Goal: Information Seeking & Learning: Learn about a topic

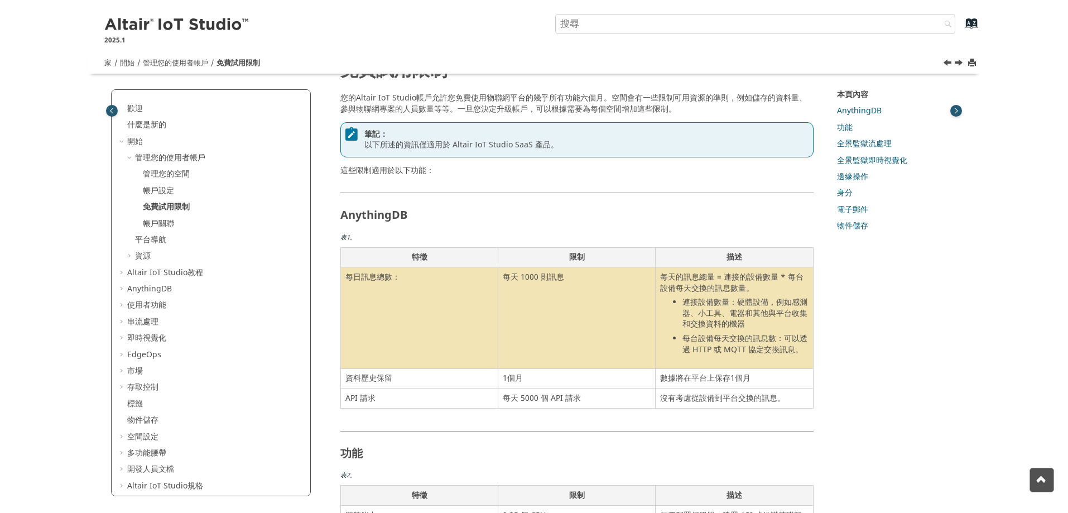
scroll to position [56, 0]
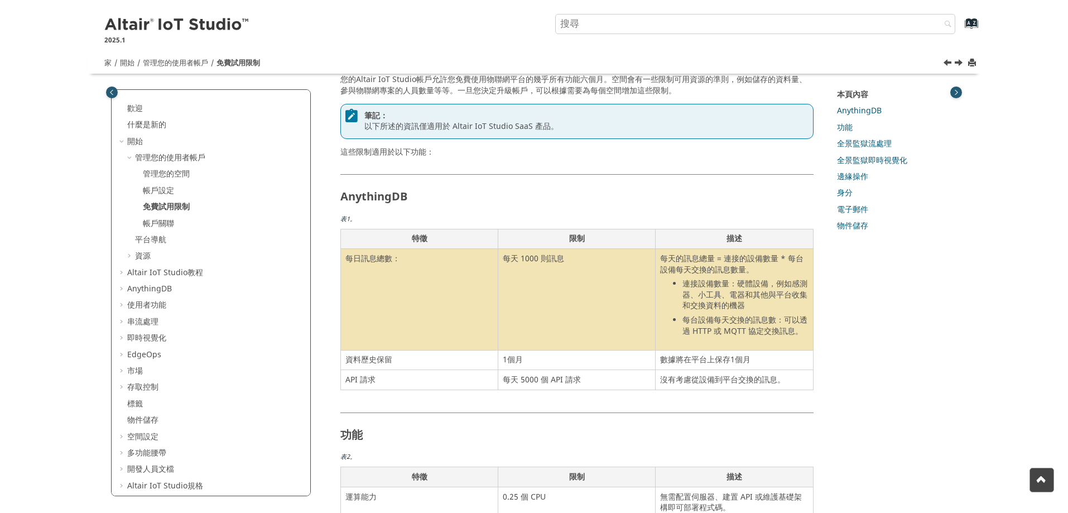
click at [552, 265] on td "每天 1000 則訊息" at bounding box center [576, 299] width 157 height 101
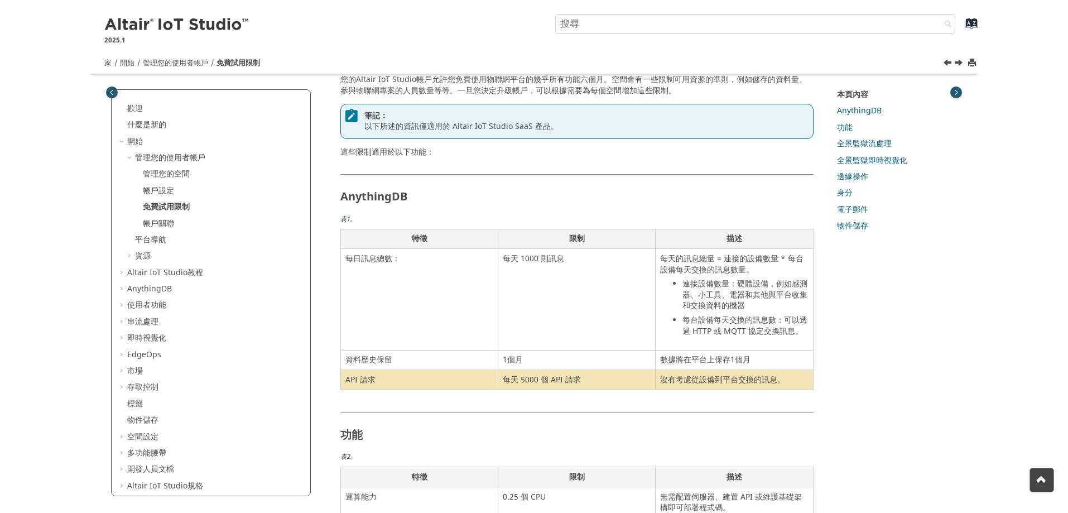
click at [592, 377] on td "每天 5000 個 API 請求" at bounding box center [576, 380] width 157 height 20
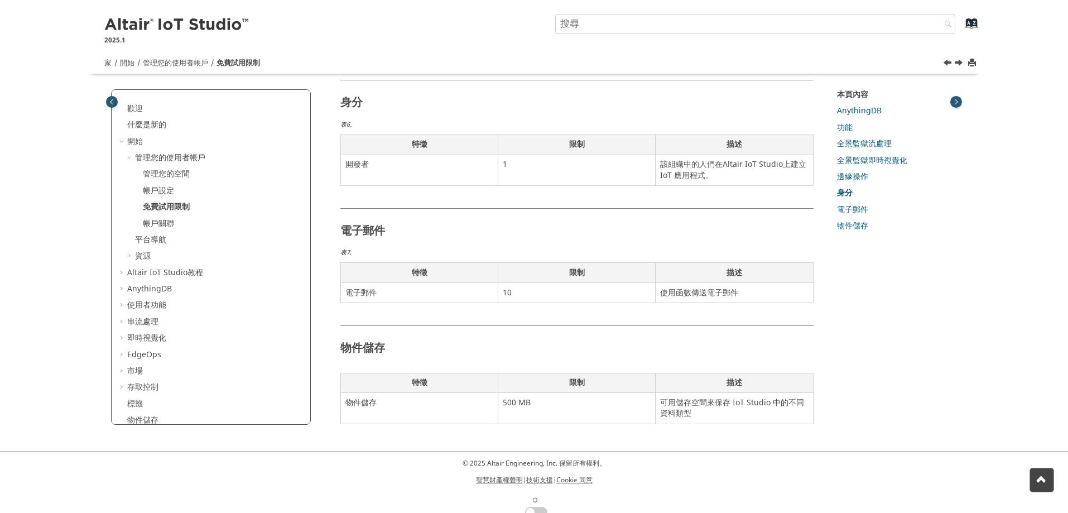
scroll to position [823, 0]
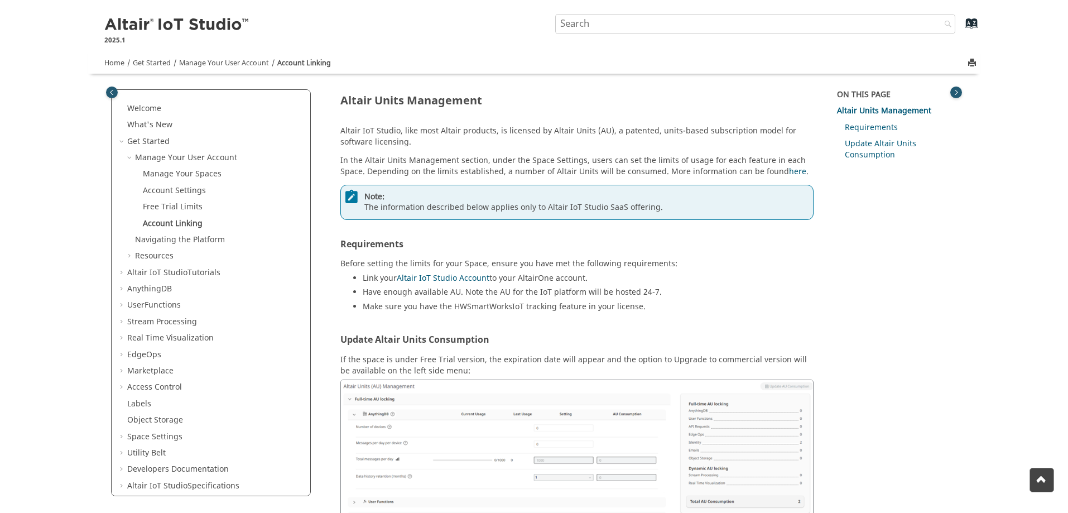
scroll to position [506, 0]
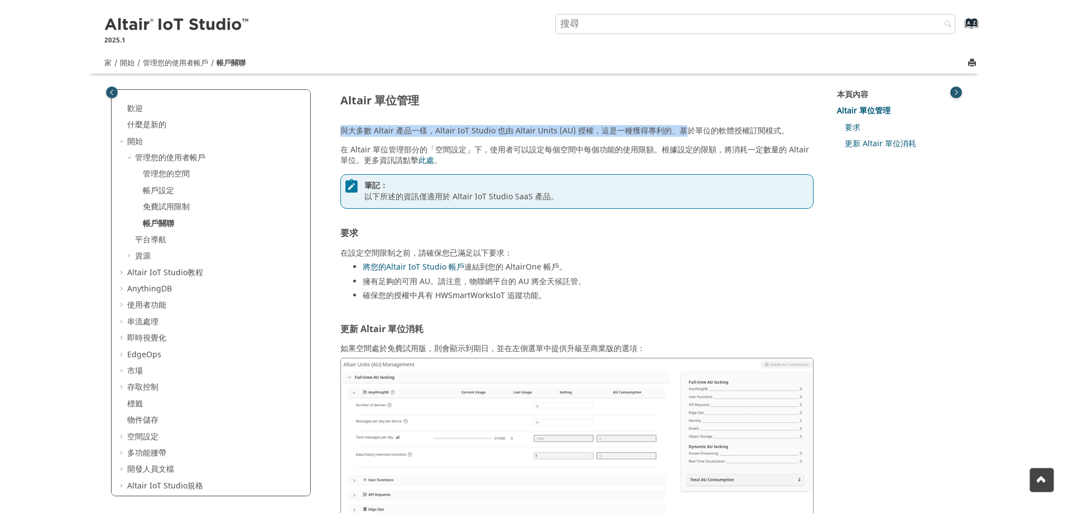
drag, startPoint x: 344, startPoint y: 132, endPoint x: 685, endPoint y: 127, distance: 341.0
click at [685, 127] on font "與大多數 Altair 產品一樣，Altair IoT Studio 也由 Altair Units (AU) 授權，這是一種獲得專利的、基於單位的軟體授權訂…" at bounding box center [564, 131] width 449 height 12
drag, startPoint x: 685, startPoint y: 128, endPoint x: 690, endPoint y: 130, distance: 5.8
click at [685, 128] on font "與大多數 Altair 產品一樣，Altair IoT Studio 也由 Altair Units (AU) 授權，這是一種獲得專利的、基於單位的軟體授權訂…" at bounding box center [564, 131] width 449 height 12
click at [674, 131] on font "與大多數 Altair 產品一樣，Altair IoT Studio 也由 Altair Units (AU) 授權，這是一種獲得專利的、基於單位的軟體授權訂…" at bounding box center [564, 131] width 449 height 12
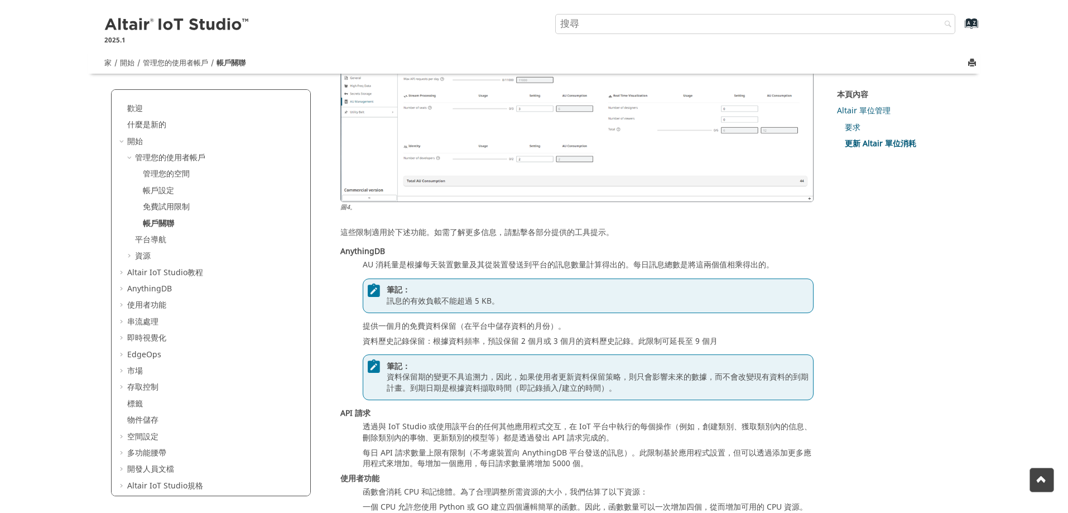
scroll to position [1231, 0]
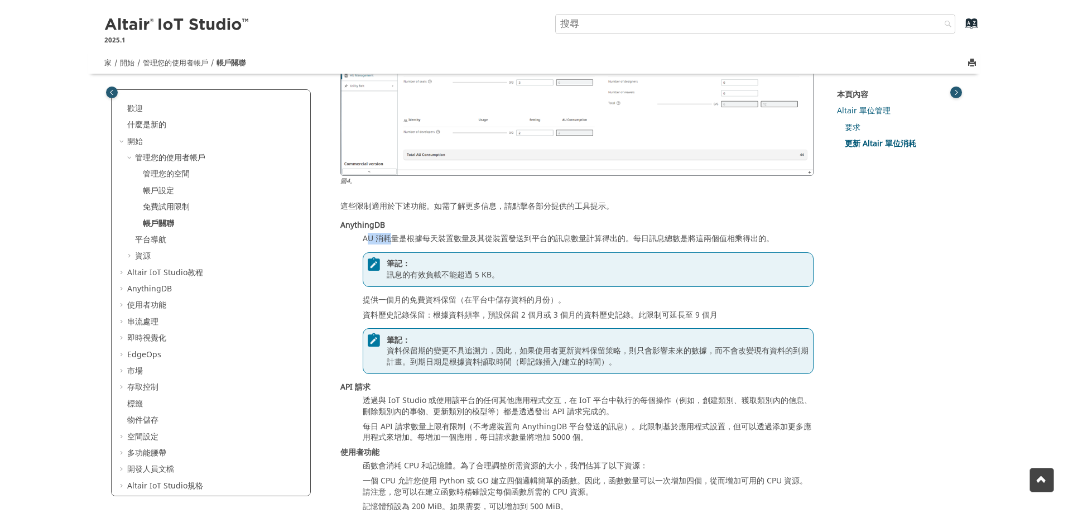
drag, startPoint x: 369, startPoint y: 237, endPoint x: 393, endPoint y: 235, distance: 24.0
click at [393, 235] on font "AU 消耗量是根據每天裝置數量及其從裝置發送到平台的訊息數量計算得出的。每日訊息總數是將這兩個值相乘得出的。" at bounding box center [568, 239] width 411 height 12
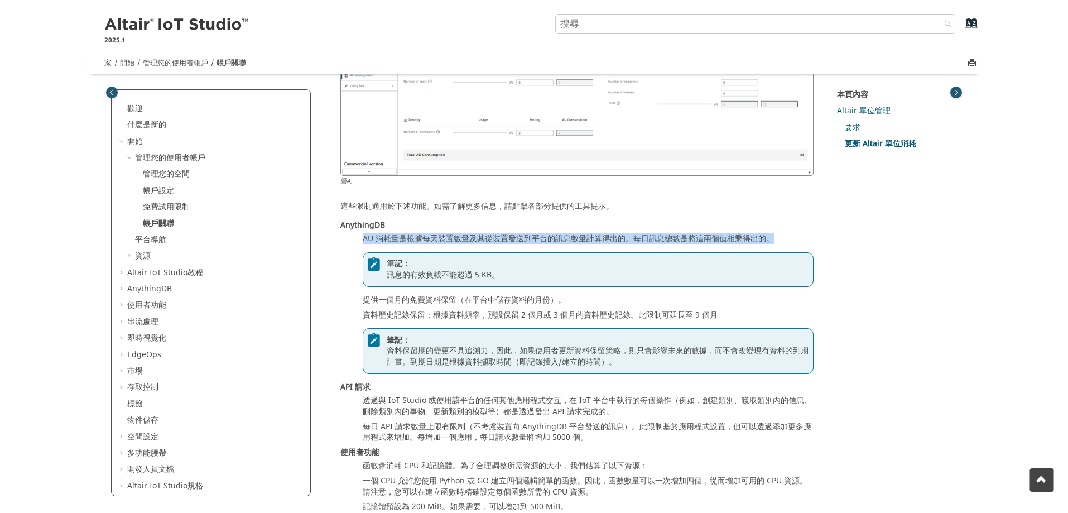
drag, startPoint x: 363, startPoint y: 237, endPoint x: 770, endPoint y: 238, distance: 407.4
click at [770, 238] on font "AU 消耗量是根據每天裝置數量及其從裝置發送到平台的訊息數量計算得出的。每日訊息總數是將這兩個值相乘得出的。" at bounding box center [568, 239] width 411 height 12
click at [559, 241] on font "AU 消耗量是根據每天裝置數量及其從裝置發送到平台的訊息數量計算得出的。每日訊息總數是將這兩個值相乘得出的。" at bounding box center [568, 239] width 411 height 12
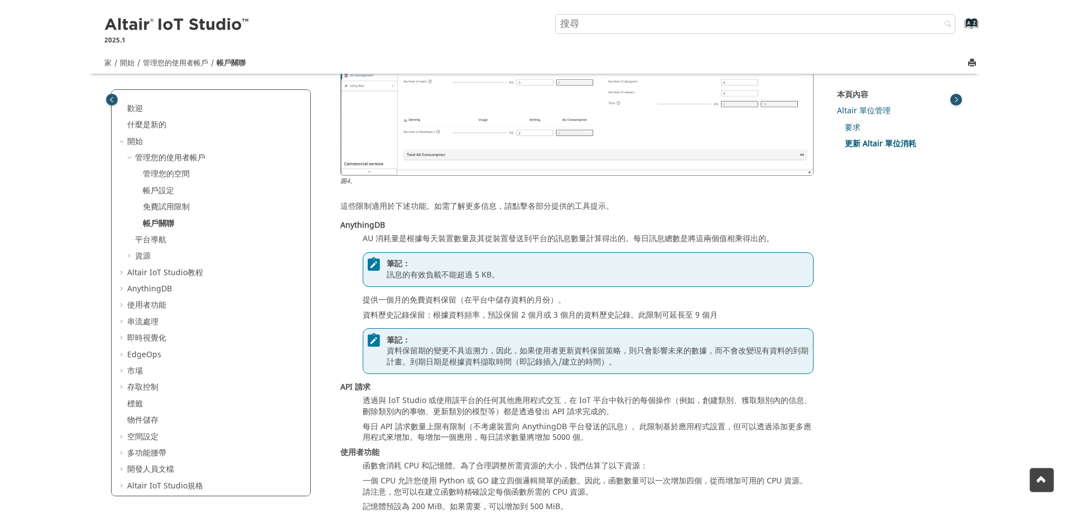
scroll to position [1287, 0]
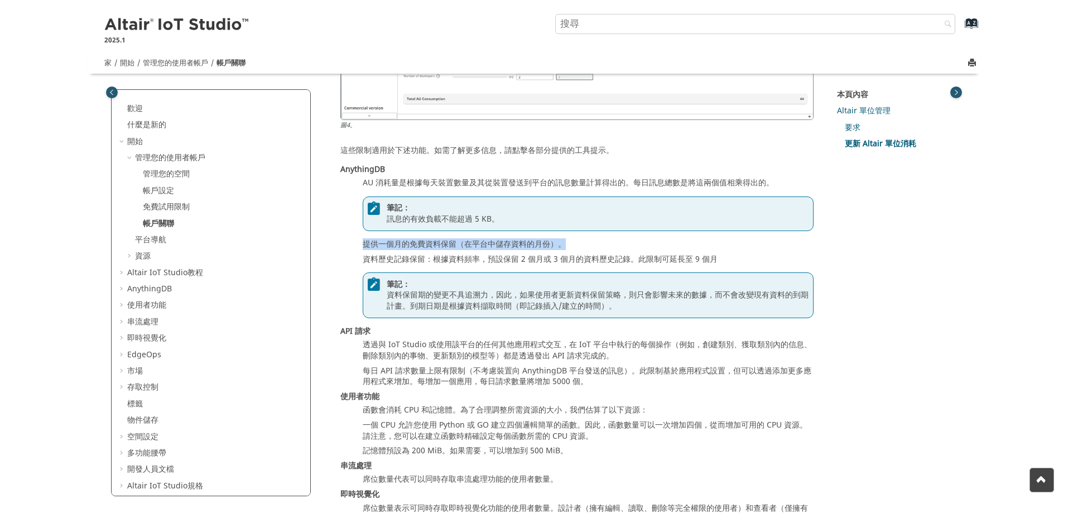
drag, startPoint x: 362, startPoint y: 243, endPoint x: 570, endPoint y: 246, distance: 208.7
click at [570, 246] on dl "AnythingDB AU 消耗量是根據每天裝置數量及其從裝置發送到平台的訊息數量計算得出的。每日訊息總數是將這兩個值相乘得出的。 筆記： 訊息的有效負載不能…" at bounding box center [576, 401] width 473 height 475
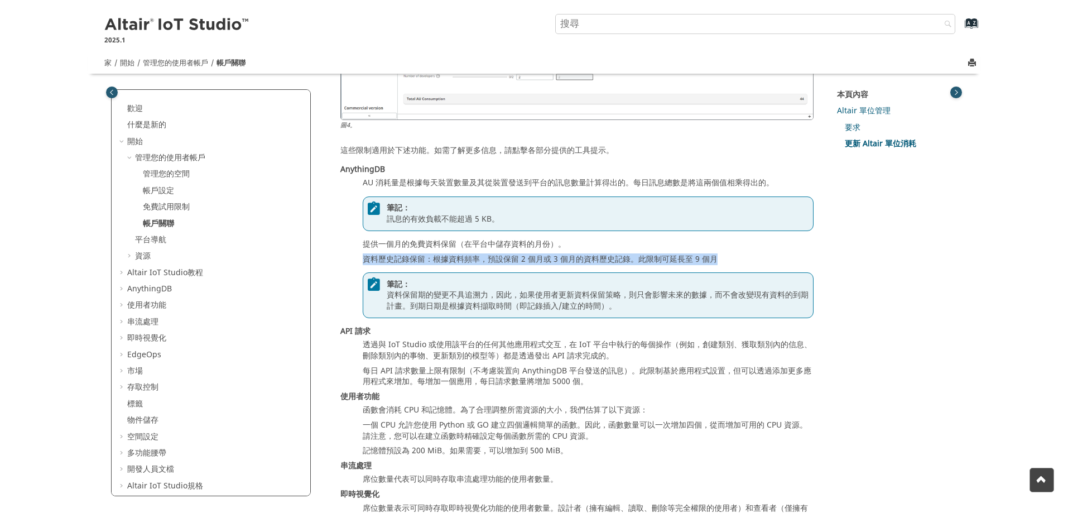
drag, startPoint x: 364, startPoint y: 258, endPoint x: 723, endPoint y: 262, distance: 358.8
click at [723, 262] on dd "資料歷史記錄保留：根據資料頻率，預設保留 2 個月或 3 個月的資料歷史記錄。此限制可延長至 9 個月 筆記： 資料保留期的變更不具追溯力，因此，如果使用者更…" at bounding box center [588, 286] width 451 height 64
click at [661, 261] on font "資料歷史記錄保留：根據資料頻率，預設保留 2 個月或 3 個月的資料歷史記錄。此限制可延長至 9 個月" at bounding box center [540, 259] width 355 height 12
drag, startPoint x: 365, startPoint y: 257, endPoint x: 526, endPoint y: 265, distance: 160.9
click at [526, 265] on font "資料歷史記錄保留：根據資料頻率，預設保留 2 個月或 3 個月的資料歷史記錄。此限制可延長至 9 個月" at bounding box center [540, 259] width 355 height 12
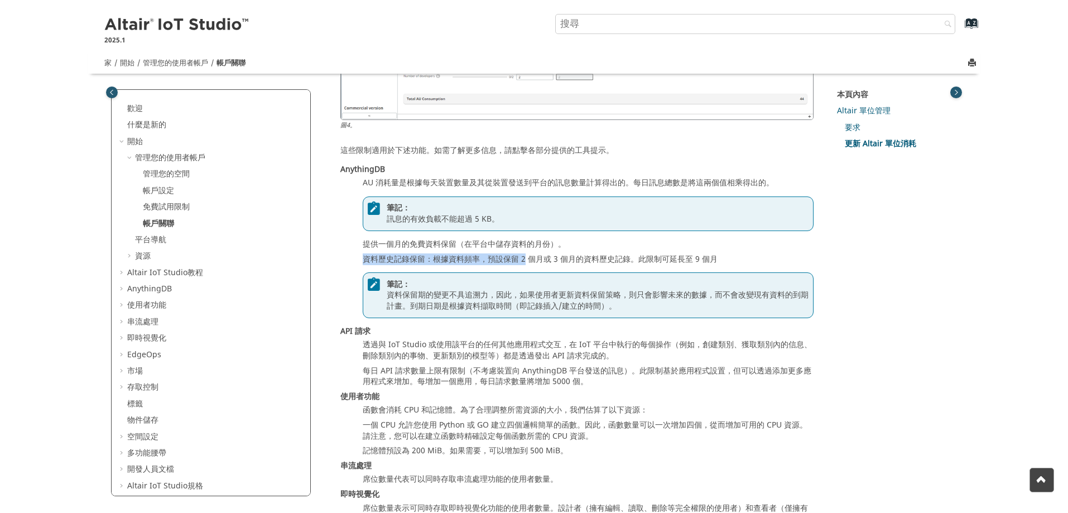
click at [430, 259] on font "資料歷史記錄保留：根據資料頻率，預設保留 2 個月或 3 個月的資料歷史記錄。此限制可延長至 9 個月" at bounding box center [540, 259] width 355 height 12
drag, startPoint x: 432, startPoint y: 259, endPoint x: 633, endPoint y: 260, distance: 200.9
click at [633, 260] on font "資料歷史記錄保留：根據資料頻率，預設保留 2 個月或 3 個月的資料歷史記錄。此限制可延長至 9 個月" at bounding box center [540, 259] width 355 height 12
click at [889, 319] on div "本頁內容 Altair 單位管理 要求 更新 Altair 單位消耗" at bounding box center [893, 242] width 128 height 307
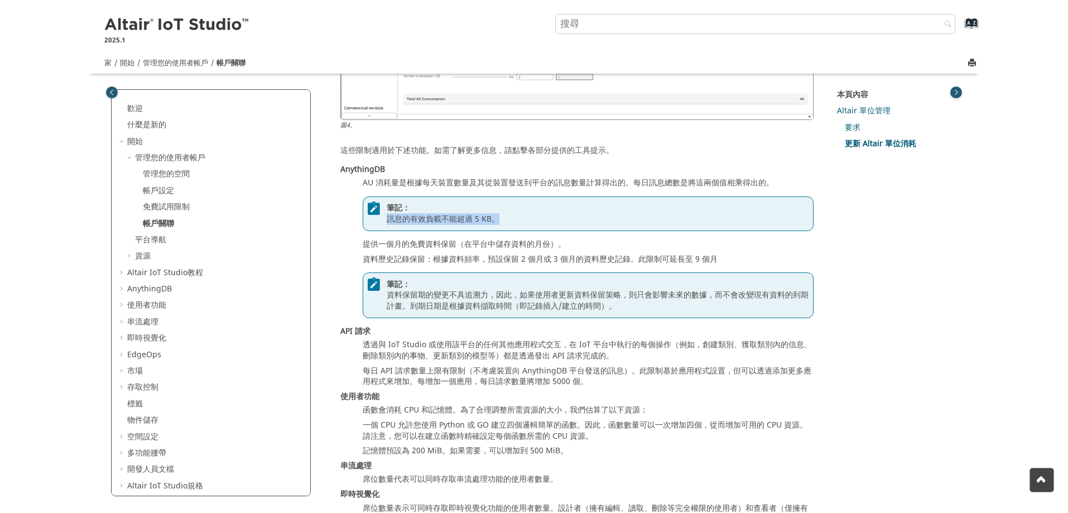
drag, startPoint x: 405, startPoint y: 218, endPoint x: 507, endPoint y: 218, distance: 102.1
click at [507, 218] on div "筆記： 訊息的有效負載不能超過 5 KB。" at bounding box center [588, 213] width 451 height 35
click at [425, 277] on div "筆記： 資料保留期的變更不具追溯力，因此，如果使用者更新資料保留策略，則只會影響未來的數據，而不會改變現有資料的到期計畫。到期日期是根據資料擷取時間（即記錄插…" at bounding box center [588, 295] width 451 height 46
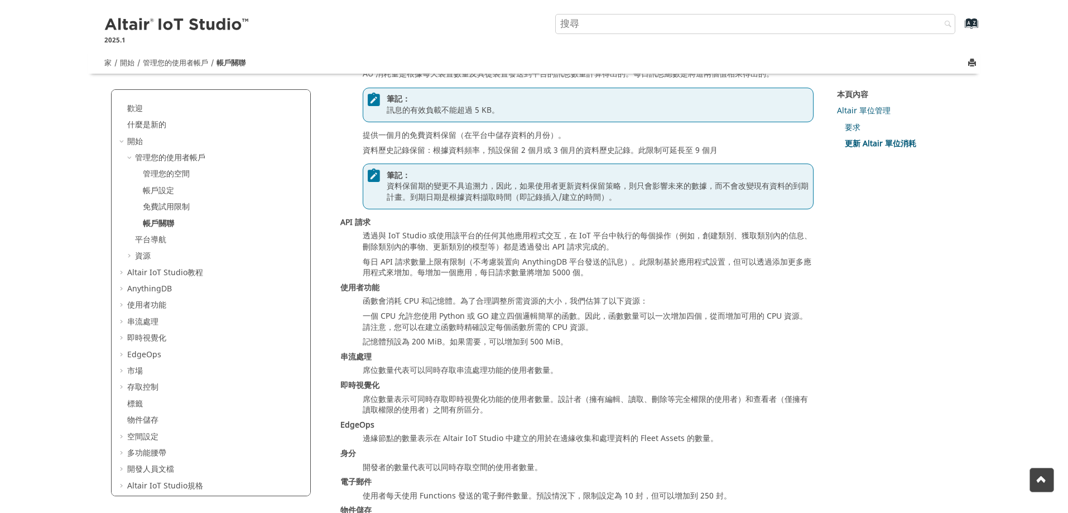
scroll to position [1398, 0]
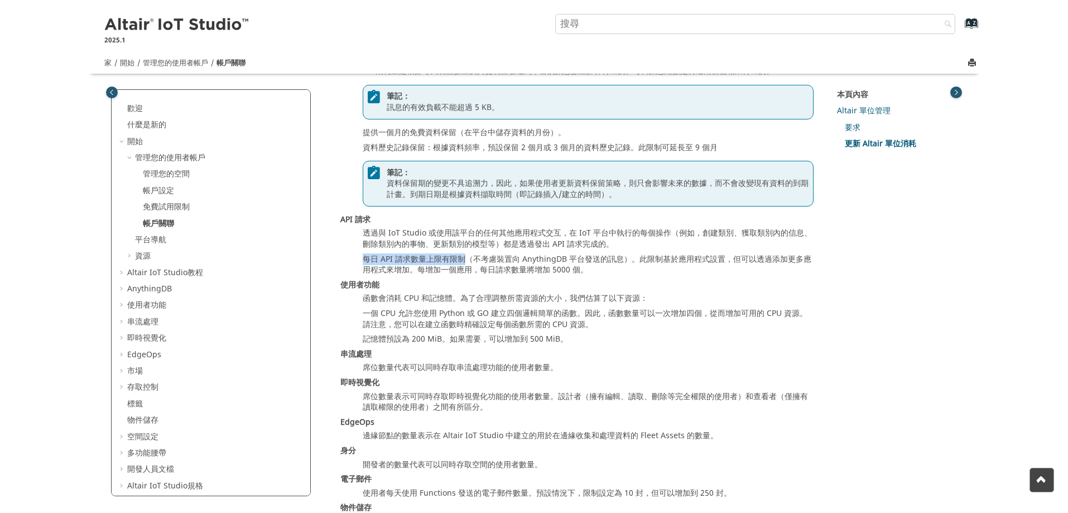
drag, startPoint x: 363, startPoint y: 258, endPoint x: 463, endPoint y: 257, distance: 99.3
click at [463, 257] on font "每日 API 請求數量上限有限制（不考慮裝置向 AnythingDB 平台發送的訊息）。此限制基於應用程式設置，但可以透過添加更多應用程式來增加。每增加一個應…" at bounding box center [587, 264] width 449 height 23
click at [418, 278] on dl "AnythingDB AU 消耗量是根據每天裝置數量及其從裝置發送到平台的訊息數量計算得出的。每日訊息總數是將這兩個值相乘得出的。 筆記： 訊息的有效負載不能…" at bounding box center [576, 289] width 473 height 475
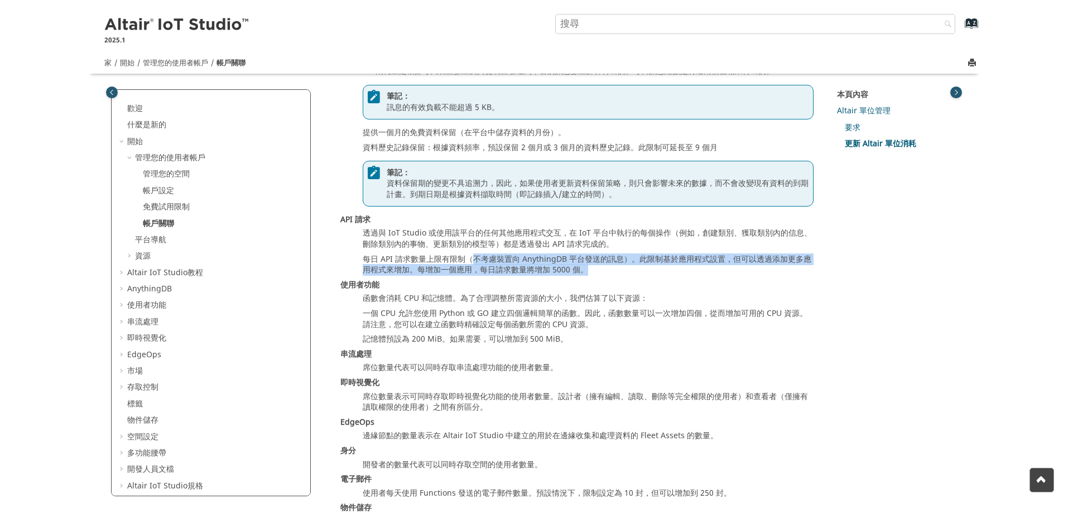
drag, startPoint x: 473, startPoint y: 257, endPoint x: 807, endPoint y: 268, distance: 334.4
click at [807, 268] on dd "每日 API 請求數量上限有限制（不考慮裝置向 AnythingDB 平台發送的訊息）。此限制基於應用程式設置，但可以透過添加更多應用程式來增加。每增加一個應…" at bounding box center [588, 265] width 451 height 22
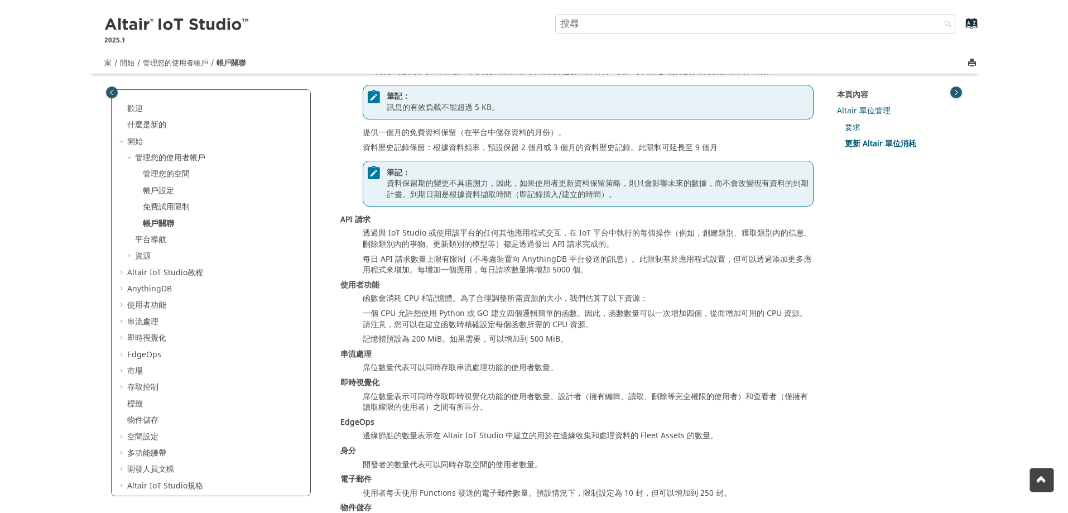
click at [566, 284] on dt "使用者功能" at bounding box center [576, 287] width 473 height 14
drag, startPoint x: 364, startPoint y: 296, endPoint x: 651, endPoint y: 293, distance: 286.8
click at [651, 293] on dd "函數會消耗 CPU 和記憶體。為了合理調整所需資源的大小，我們估算了以下資源：" at bounding box center [588, 298] width 451 height 11
drag, startPoint x: 359, startPoint y: 313, endPoint x: 607, endPoint y: 310, distance: 248.3
click at [607, 310] on dl "AnythingDB AU 消耗量是根據每天裝置數量及其從裝置發送到平台的訊息數量計算得出的。每日訊息總數是將這兩個值相乘得出的。 筆記： 訊息的有效負載不能…" at bounding box center [576, 289] width 473 height 475
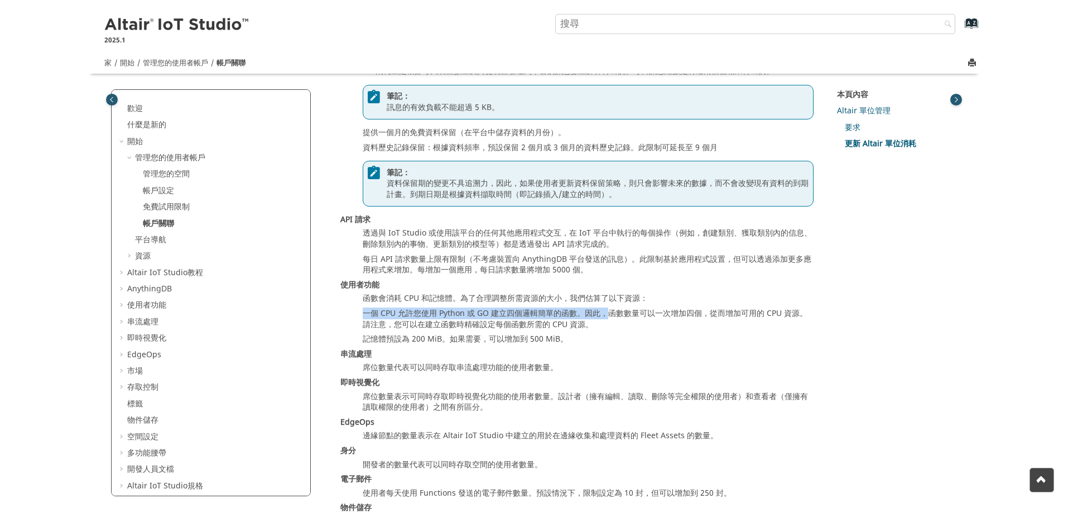
scroll to position [1454, 0]
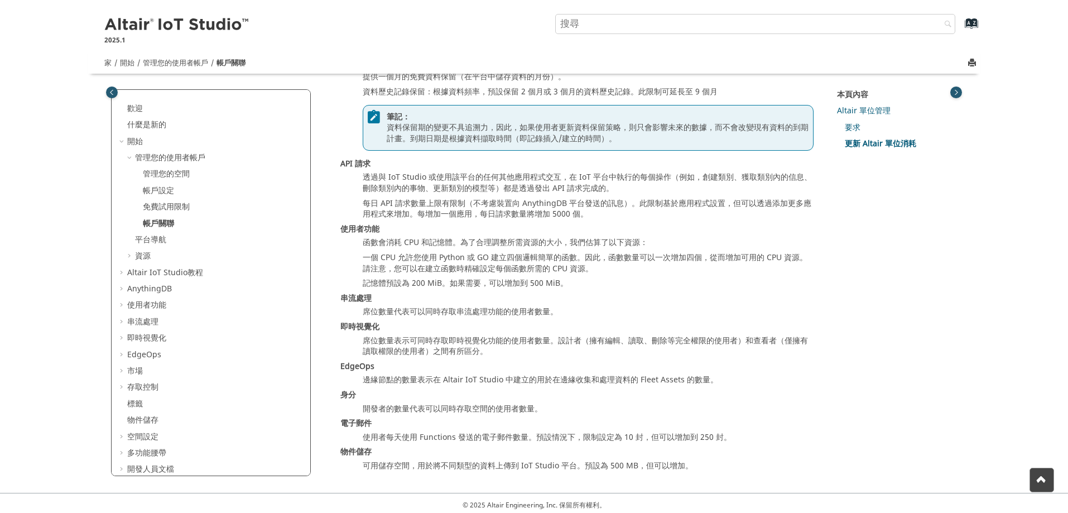
click at [425, 342] on font "席位數量表示可同時存取即時視覺化功能的使用者數量。設計者（擁有編輯、讀取、刪除等完全權限的使用者）和查看者（僅擁有讀取權限的使用者）之間有所區分。" at bounding box center [585, 346] width 445 height 23
drag, startPoint x: 364, startPoint y: 339, endPoint x: 450, endPoint y: 339, distance: 86.5
click at [532, 341] on font "席位數量表示可同時存取即時視覺化功能的使用者數量。設計者（擁有編輯、讀取、刪除等完全權限的使用者）和查看者（僅擁有讀取權限的使用者）之間有所區分。" at bounding box center [585, 346] width 445 height 23
click at [417, 339] on font "席位數量表示可同時存取即時視覺化功能的使用者數量。設計者（擁有編輯、讀取、刪除等完全權限的使用者）和查看者（僅擁有讀取權限的使用者）之間有所區分。" at bounding box center [585, 346] width 445 height 23
drag, startPoint x: 360, startPoint y: 311, endPoint x: 557, endPoint y: 312, distance: 197.0
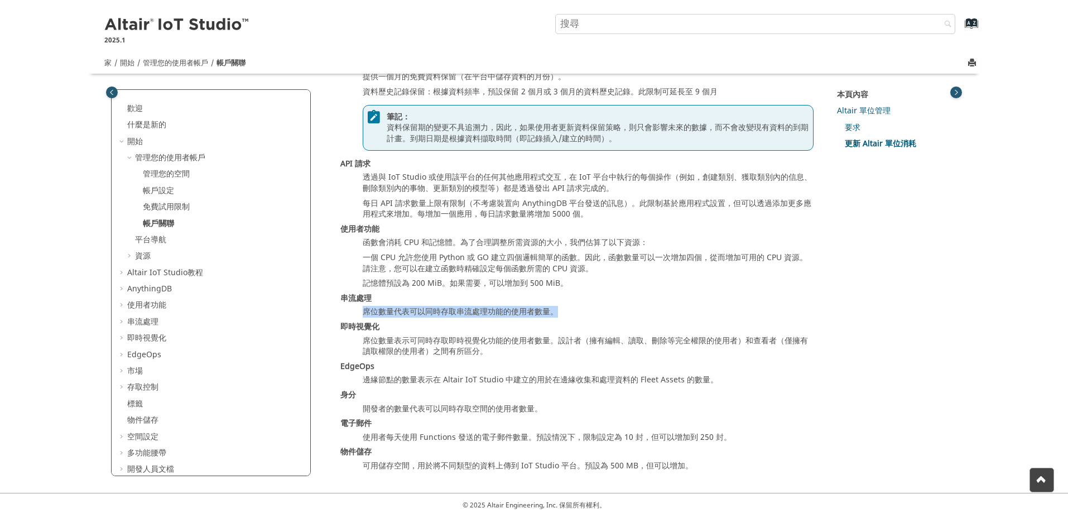
click at [557, 312] on dl "AnythingDB AU 消耗量是根據每天裝置數量及其從裝置發送到平台的訊息數量計算得出的。每日訊息總數是將這兩個值相乘得出的。 筆記： 訊息的有效負載不能…" at bounding box center [576, 234] width 473 height 475
click at [484, 320] on dl "AnythingDB AU 消耗量是根據每天裝置數量及其從裝置發送到平台的訊息數量計算得出的。每日訊息總數是將這兩個值相乘得出的。 筆記： 訊息的有效負載不能…" at bounding box center [576, 234] width 473 height 475
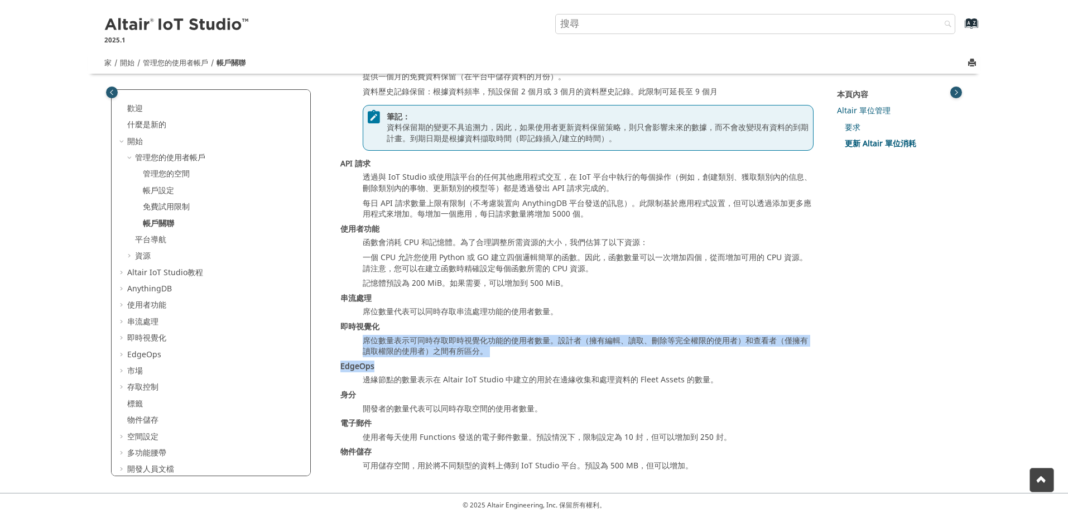
drag, startPoint x: 364, startPoint y: 338, endPoint x: 613, endPoint y: 357, distance: 249.6
click at [752, 357] on dl "AnythingDB AU 消耗量是根據每天裝置數量及其從裝置發送到平台的訊息數量計算得出的。每日訊息總數是將這兩個值相乘得出的。 筆記： 訊息的有效負載不能…" at bounding box center [576, 234] width 473 height 475
click at [490, 358] on dl "AnythingDB AU 消耗量是根據每天裝置數量及其從裝置發送到平台的訊息數量計算得出的。每日訊息總數是將這兩個值相乘得出的。 筆記： 訊息的有效負載不能…" at bounding box center [576, 234] width 473 height 475
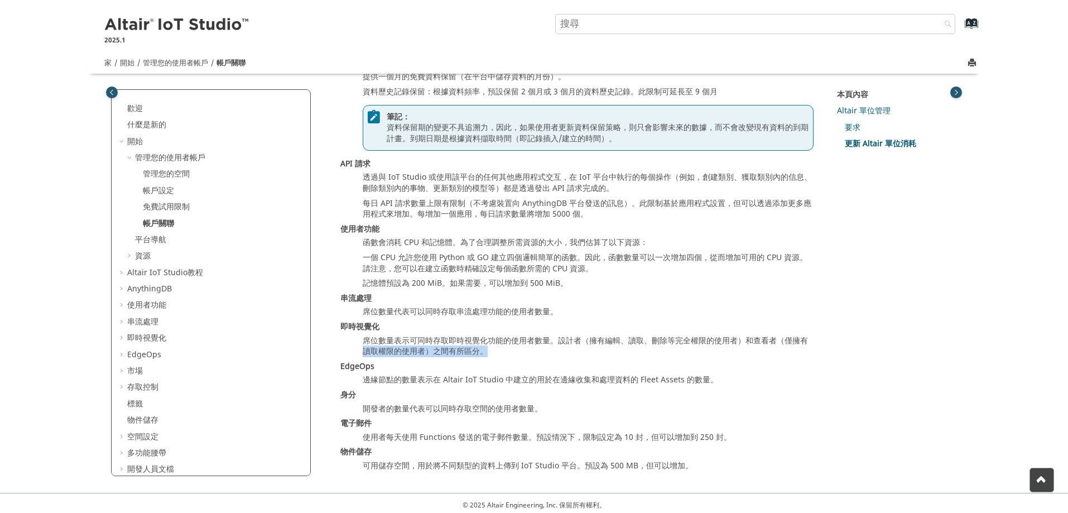
drag, startPoint x: 360, startPoint y: 349, endPoint x: 492, endPoint y: 352, distance: 131.7
click at [504, 353] on dl "AnythingDB AU 消耗量是根據每天裝置數量及其從裝置發送到平台的訊息數量計算得出的。每日訊息總數是將這兩個值相乘得出的。 筆記： 訊息的有效負載不能…" at bounding box center [576, 234] width 473 height 475
click at [440, 352] on font "席位數量表示可同時存取即時視覺化功能的使用者數量。設計者（擁有編輯、讀取、刪除等完全權限的使用者）和查看者（僅擁有讀取權限的使用者）之間有所區分。" at bounding box center [585, 346] width 445 height 23
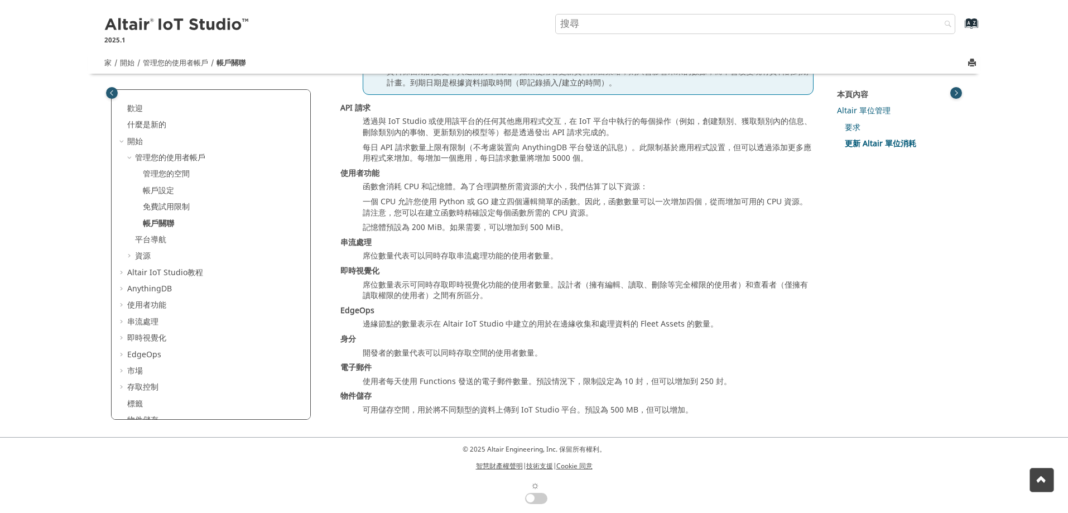
scroll to position [1511, 0]
click at [135, 291] on font "AnythingDB" at bounding box center [149, 289] width 45 height 12
click at [123, 290] on span "目錄" at bounding box center [122, 288] width 9 height 11
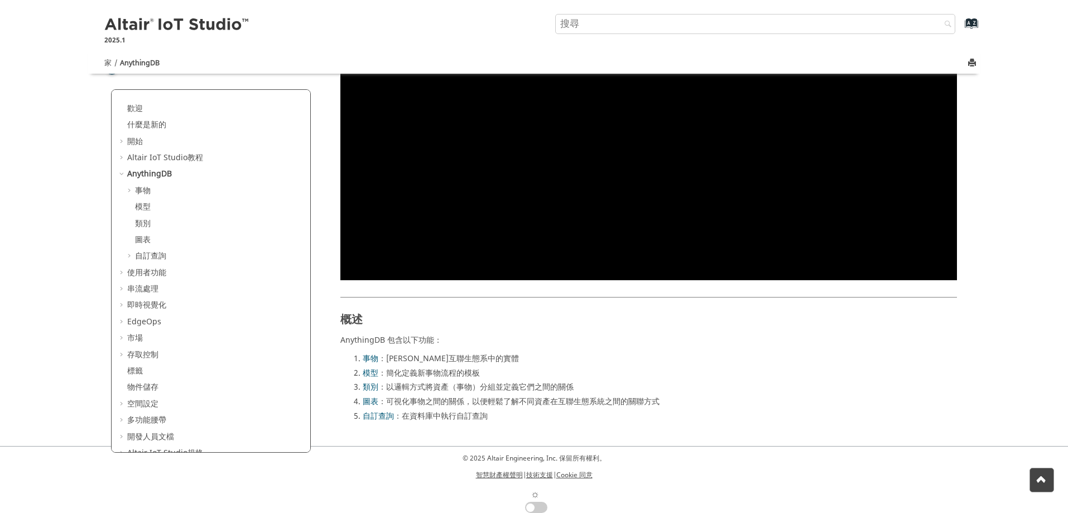
scroll to position [525, 0]
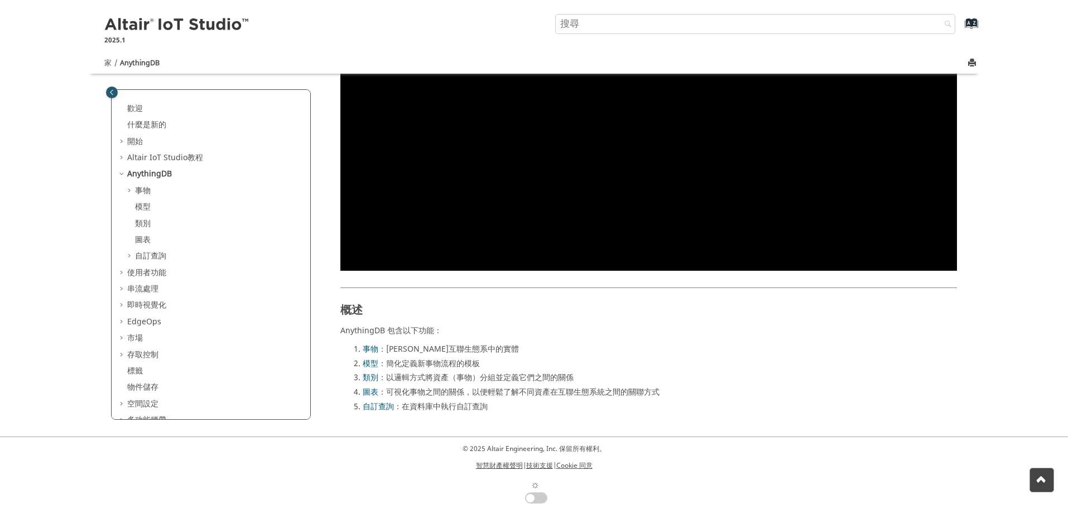
click at [123, 302] on span "目錄" at bounding box center [122, 305] width 9 height 11
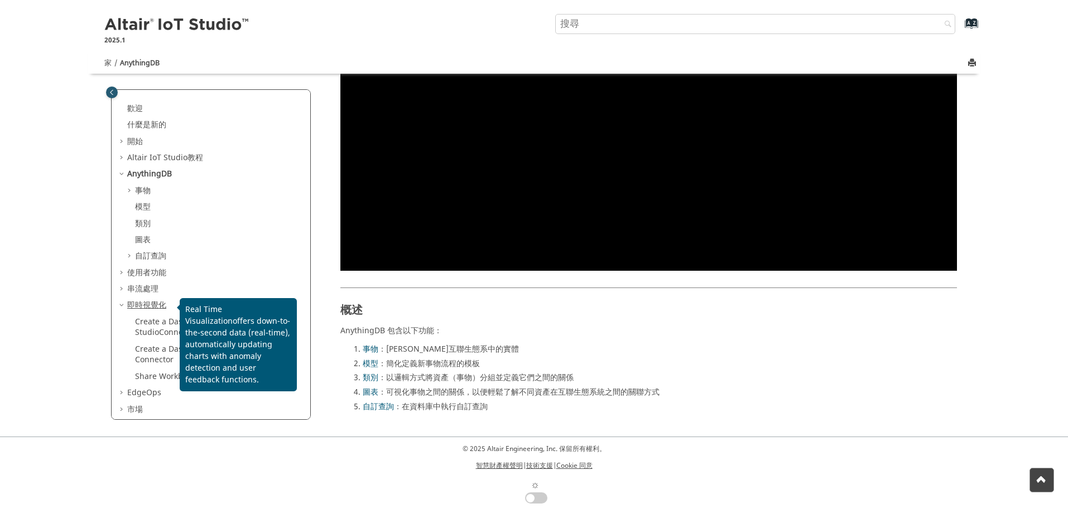
click at [145, 304] on font "即時視覺化" at bounding box center [146, 305] width 39 height 12
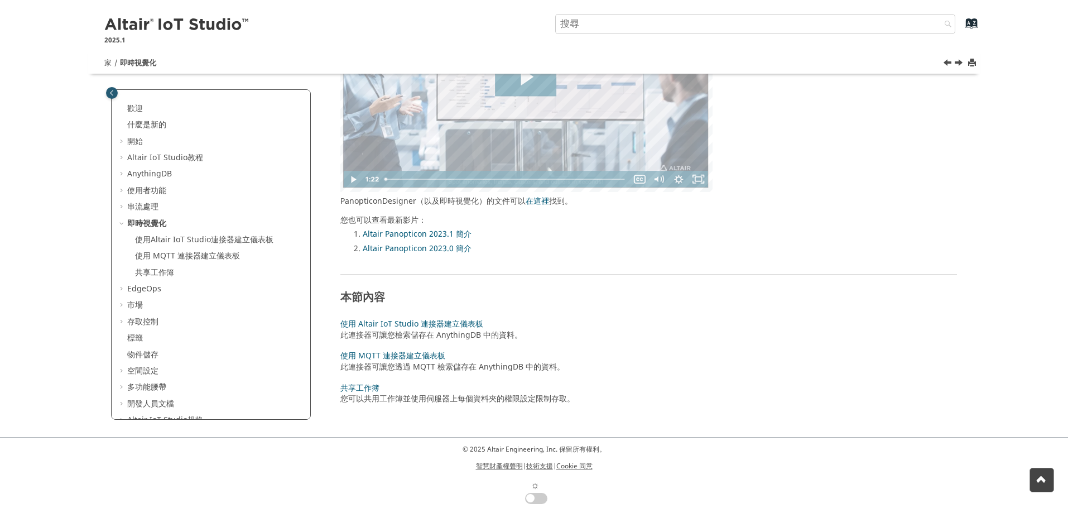
scroll to position [230, 0]
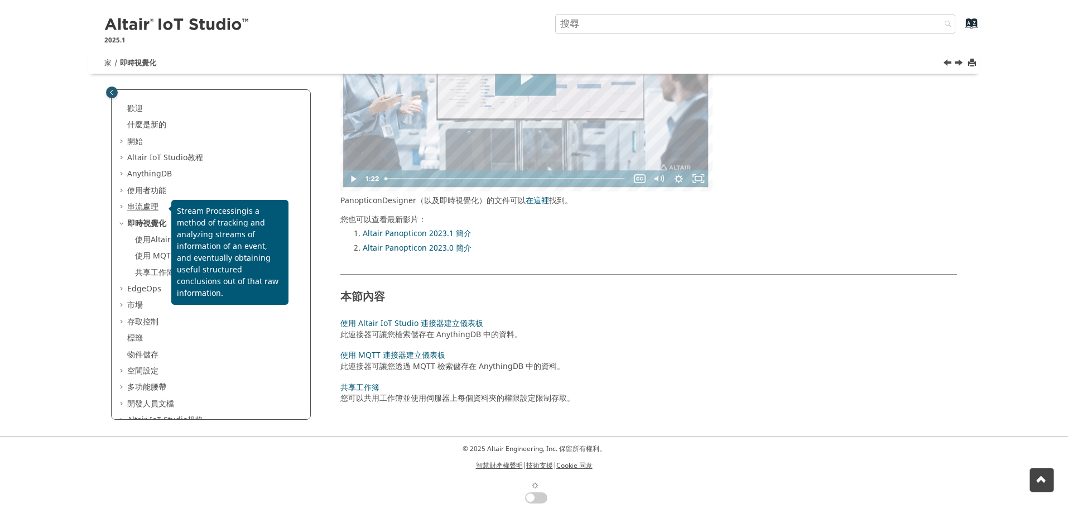
click at [133, 207] on font "串流處理" at bounding box center [142, 207] width 31 height 12
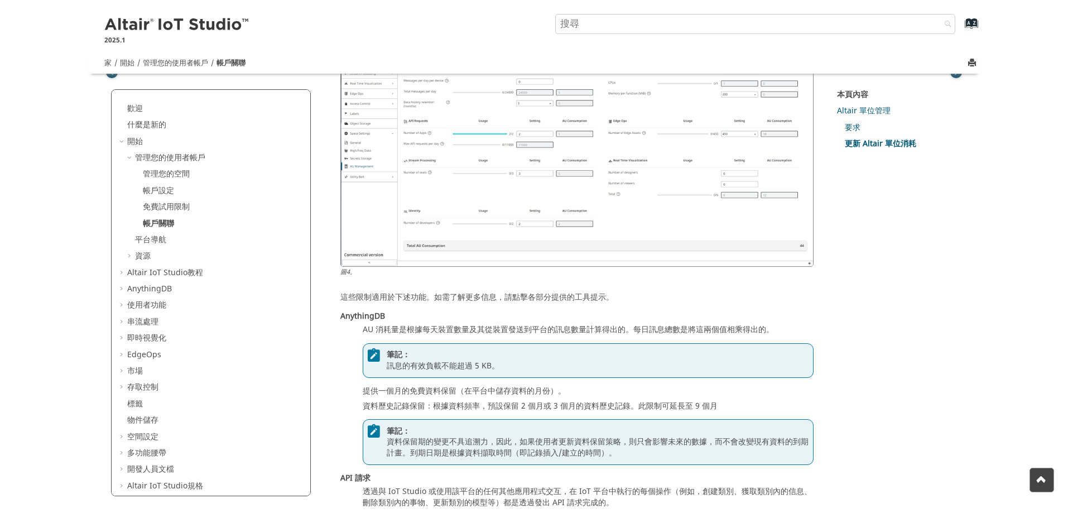
scroll to position [1120, 0]
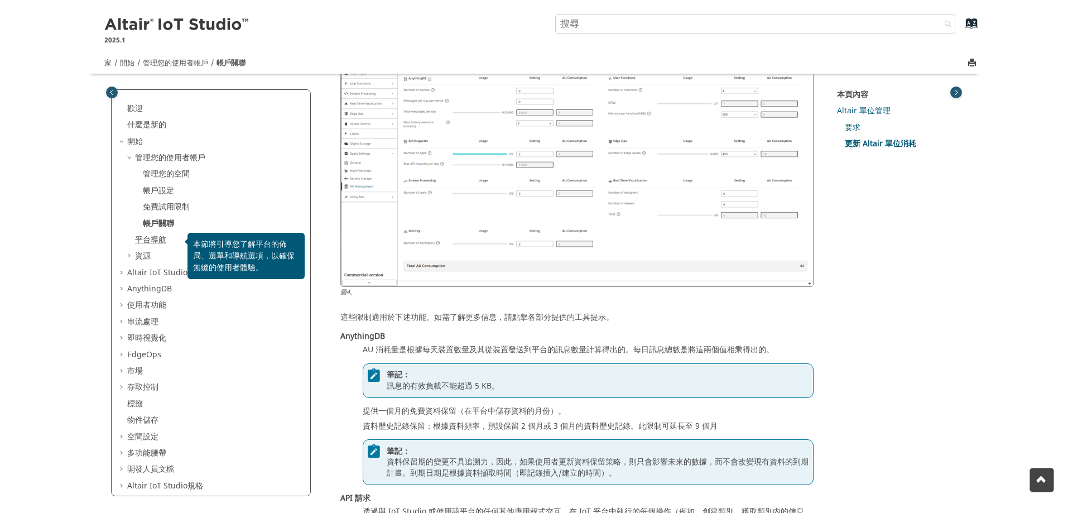
click at [151, 241] on font "平台導航" at bounding box center [150, 240] width 31 height 12
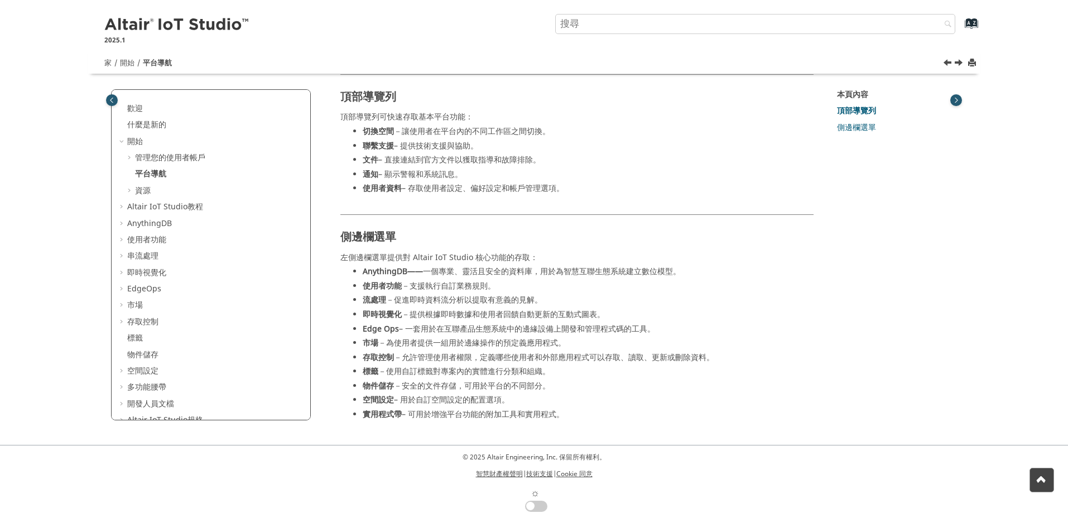
scroll to position [80, 0]
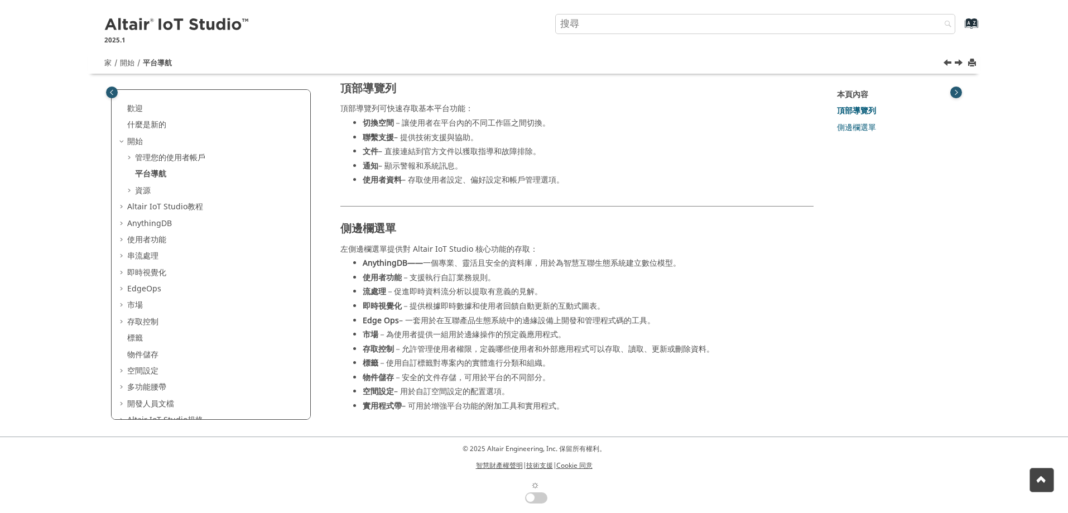
click at [130, 187] on span "目錄" at bounding box center [130, 190] width 9 height 11
click at [136, 190] on font "資源" at bounding box center [143, 191] width 16 height 12
